Goal: Information Seeking & Learning: Learn about a topic

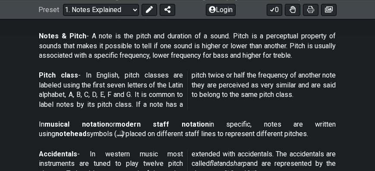
scroll to position [361, 0]
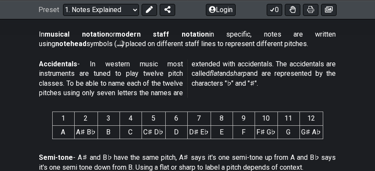
click at [129, 115] on th "4" at bounding box center [130, 118] width 22 height 13
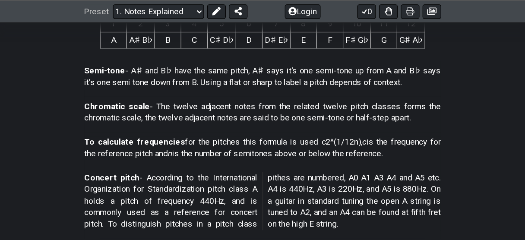
scroll to position [460, 0]
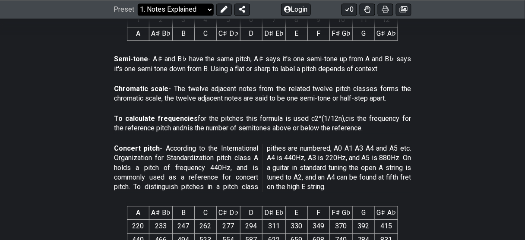
click at [160, 11] on select "Welcome to #fretflip! Initial Preset Custom Preset Minor Pentatonic Major Penta…" at bounding box center [176, 9] width 76 height 12
click at [138, 16] on select "Welcome to #fretflip! Initial Preset Custom Preset Minor Pentatonic Major Penta…" at bounding box center [176, 9] width 76 height 12
select select "/beginner-guitar"
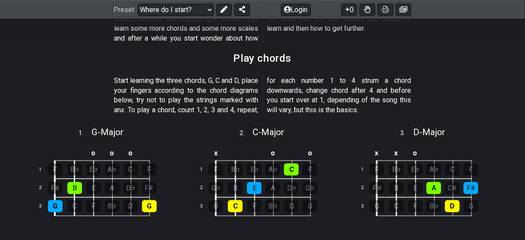
scroll to position [253, 0]
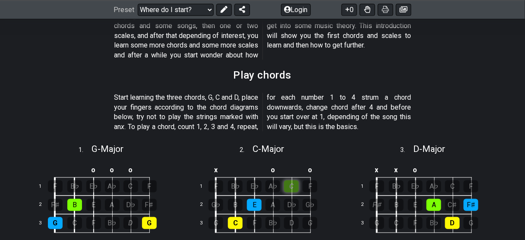
click at [296, 171] on div "C" at bounding box center [291, 186] width 15 height 12
click at [298, 115] on p "Start learning the three chords, G, C and D, place your fingers according to th…" at bounding box center [262, 112] width 297 height 39
click at [292, 171] on div "C" at bounding box center [291, 186] width 15 height 12
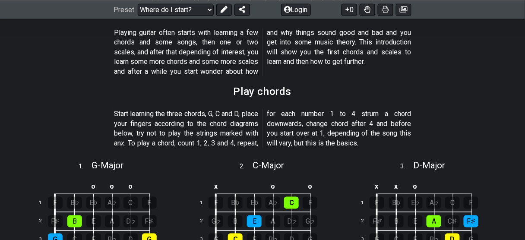
scroll to position [236, 0]
